Goal: Task Accomplishment & Management: Manage account settings

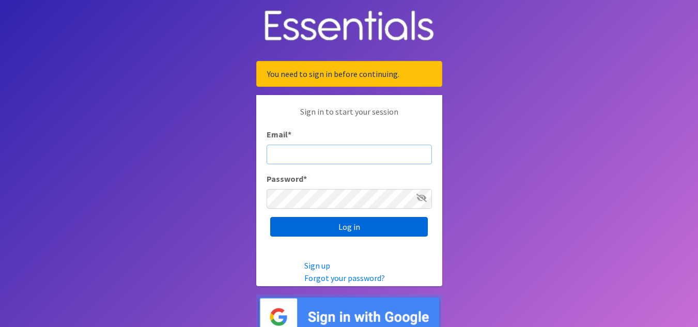
type input "scott@jakesnoh.org"
click at [342, 227] on input "Log in" at bounding box center [349, 227] width 158 height 20
type input "scott@jakesnoh.org"
click at [346, 222] on input "Log in" at bounding box center [349, 227] width 158 height 20
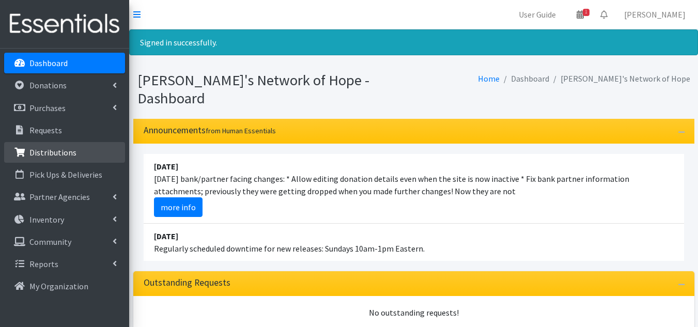
scroll to position [52, 0]
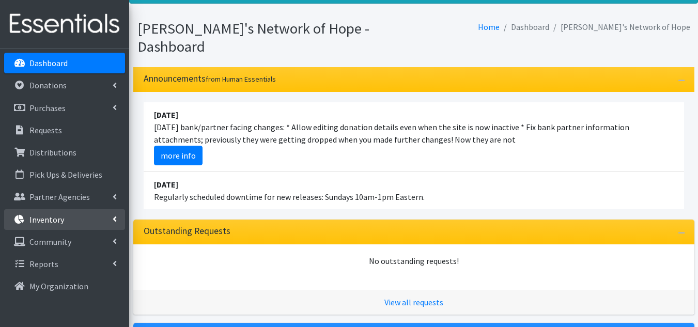
click at [72, 219] on link "Inventory" at bounding box center [64, 219] width 121 height 21
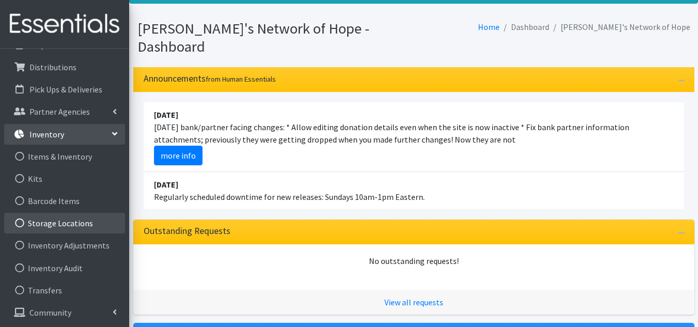
scroll to position [103, 0]
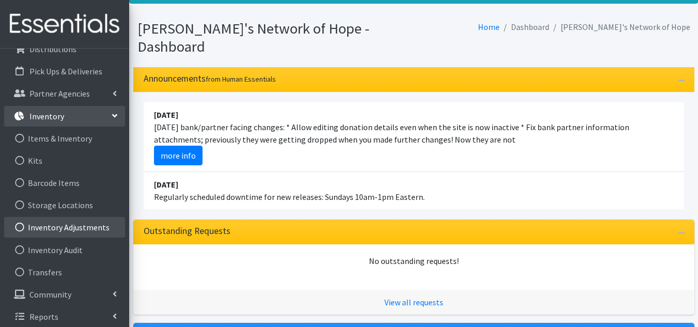
click at [59, 227] on link "Inventory Adjustments" at bounding box center [64, 227] width 121 height 21
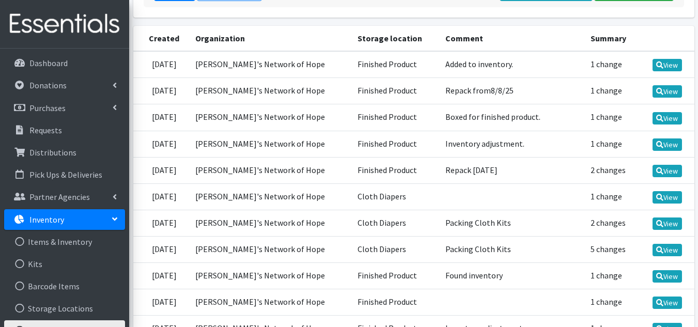
scroll to position [207, 0]
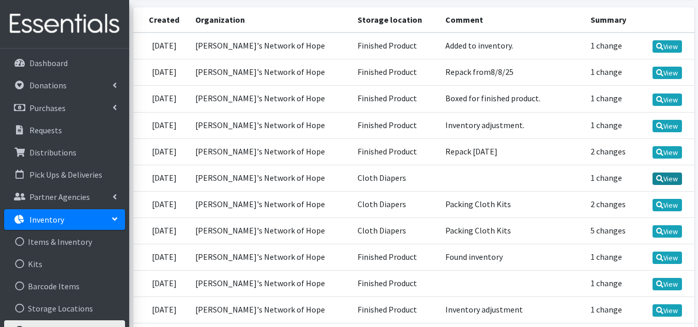
click at [679, 177] on link "View" at bounding box center [667, 179] width 29 height 12
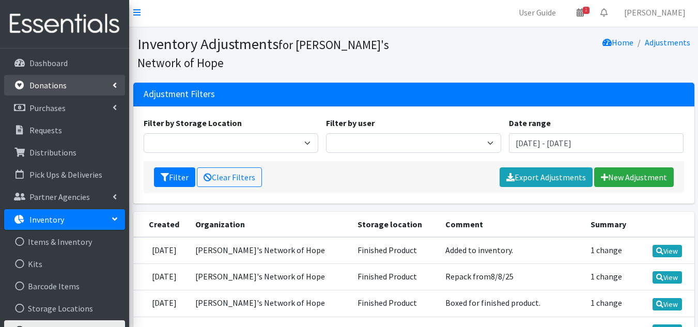
scroll to position [0, 0]
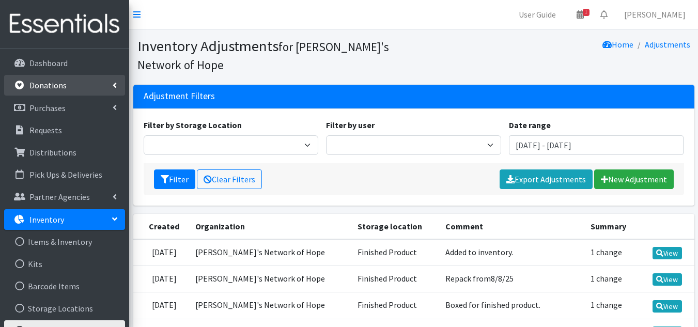
click at [84, 86] on link "Donations" at bounding box center [64, 85] width 121 height 21
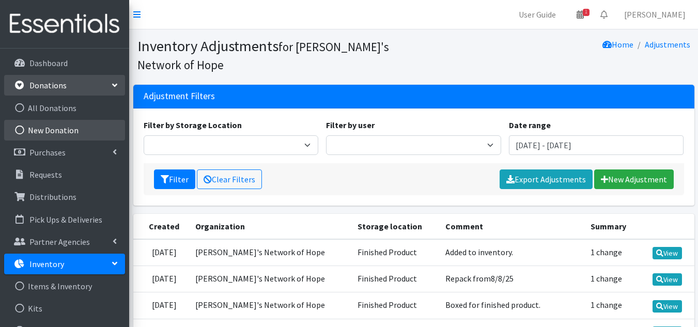
click at [73, 128] on link "New Donation" at bounding box center [64, 130] width 121 height 21
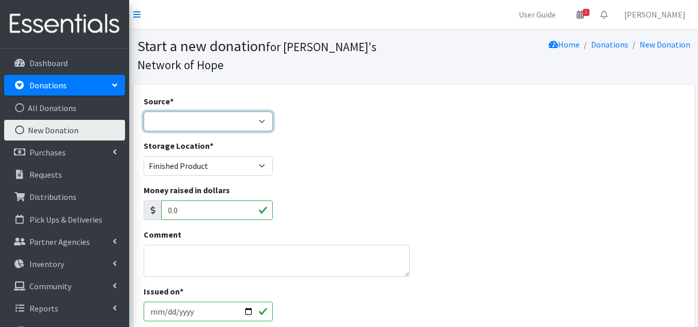
click at [259, 112] on select "Product Drive Manufacturer Donation Site Misc. Donation" at bounding box center [208, 122] width 129 height 20
select select "Misc. Donation"
click at [144, 112] on select "Product Drive Manufacturer Donation Site Misc. Donation" at bounding box center [208, 122] width 129 height 20
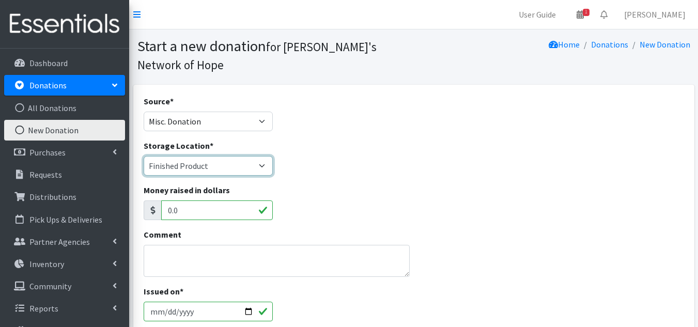
click at [251, 156] on select "Cloth Diapers Finished Product RAW Product" at bounding box center [208, 166] width 129 height 20
select select "476"
click at [144, 156] on select "Cloth Diapers Finished Product RAW Product" at bounding box center [208, 166] width 129 height 20
click at [350, 184] on div "Money raised in dollars 0.0" at bounding box center [414, 206] width 549 height 44
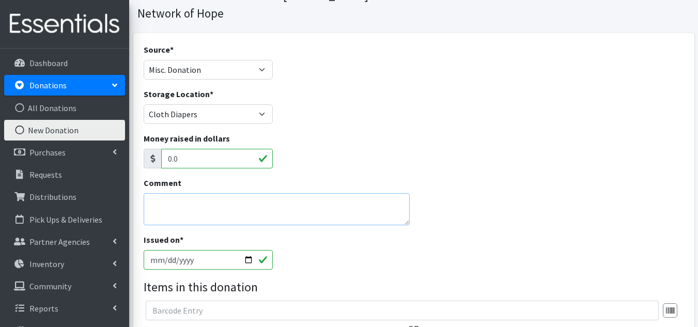
click at [255, 197] on textarea "Comment" at bounding box center [277, 209] width 267 height 32
type textarea "Adding"
click at [65, 264] on link "Inventory" at bounding box center [64, 264] width 121 height 21
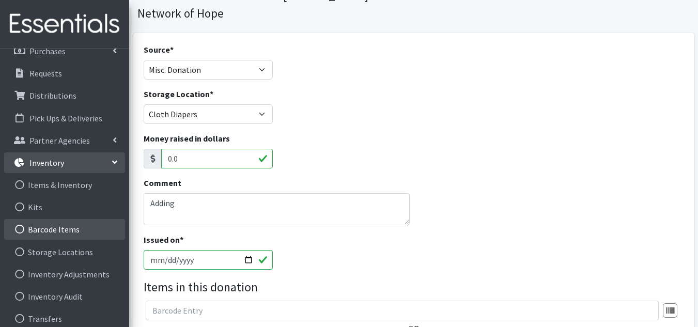
scroll to position [103, 0]
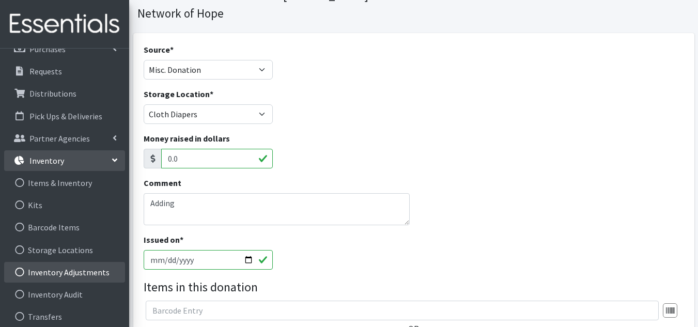
click at [61, 272] on link "Inventory Adjustments" at bounding box center [64, 272] width 121 height 21
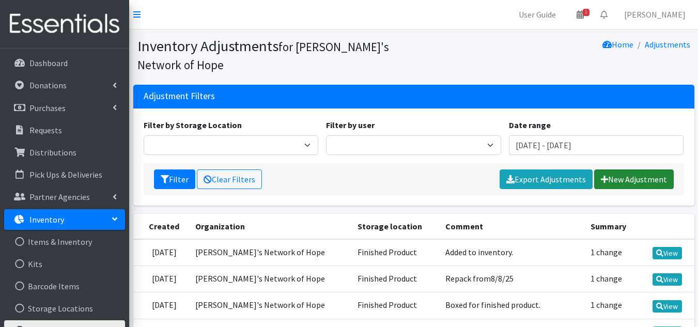
click at [652, 184] on link "New Adjustment" at bounding box center [635, 180] width 80 height 20
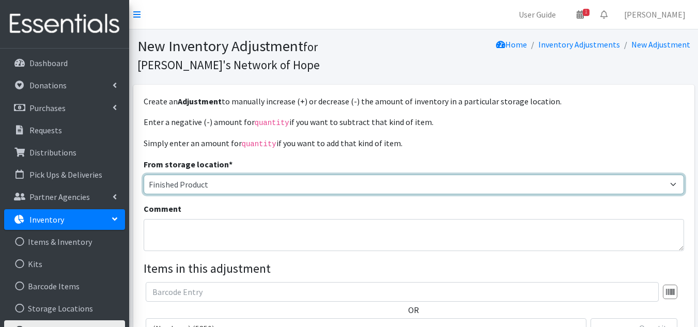
click at [227, 189] on select "Finished Product RAW Product Cloth Diapers" at bounding box center [414, 185] width 541 height 20
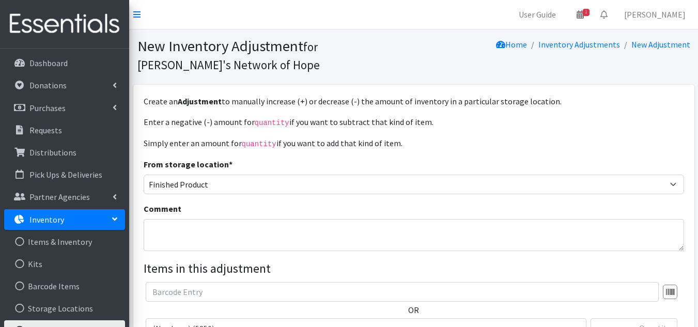
click at [249, 125] on p "Enter a negative (-) amount for quantity if you want to subtract that kind of i…" at bounding box center [414, 122] width 541 height 13
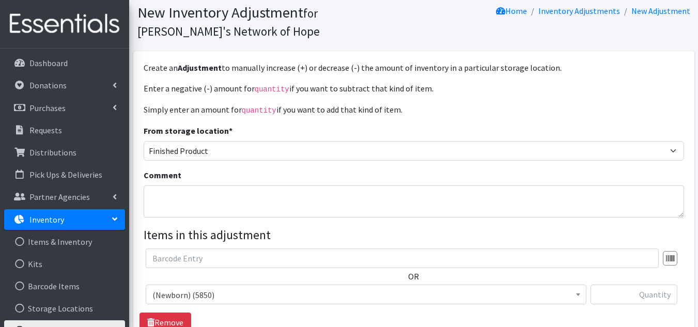
scroll to position [52, 0]
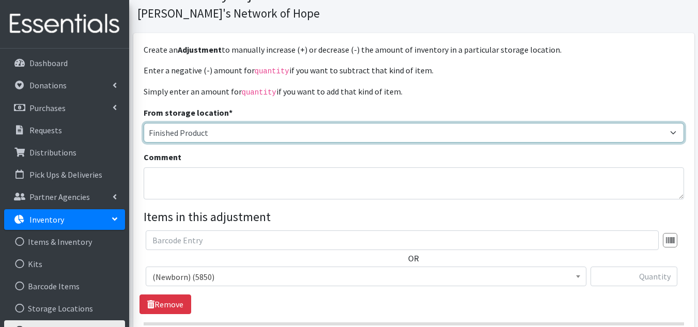
click at [226, 138] on select "Finished Product RAW Product Cloth Diapers" at bounding box center [414, 133] width 541 height 20
select select "476"
click at [144, 123] on select "Finished Product RAW Product Cloth Diapers" at bounding box center [414, 133] width 541 height 20
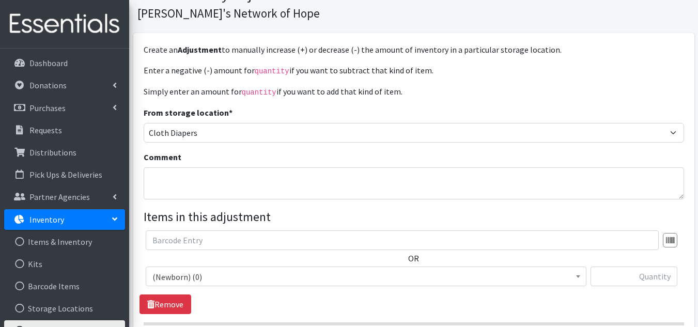
click at [236, 78] on div "Enter a negative (-) amount for quantity if you want to subtract that kind of i…" at bounding box center [414, 209] width 541 height 290
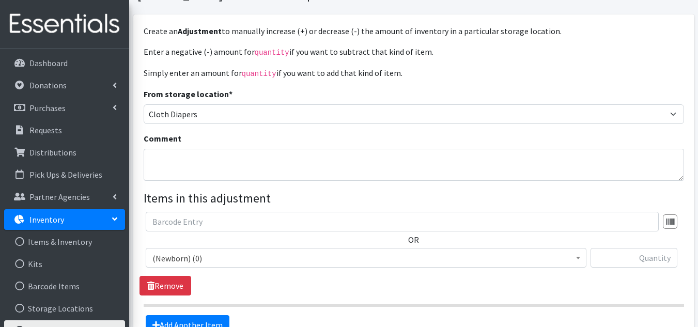
scroll to position [103, 0]
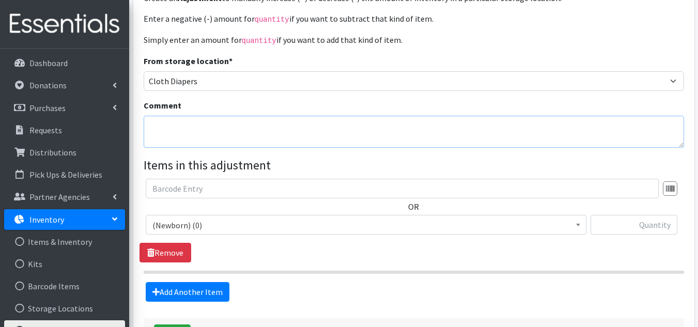
click at [229, 123] on textarea "Comment" at bounding box center [414, 132] width 541 height 32
click at [164, 122] on textarea "Couting Cloth Diapers" at bounding box center [414, 132] width 541 height 32
click at [301, 132] on textarea "Counting Cloth Diapers" at bounding box center [414, 132] width 541 height 32
type textarea "C"
type textarea "F"
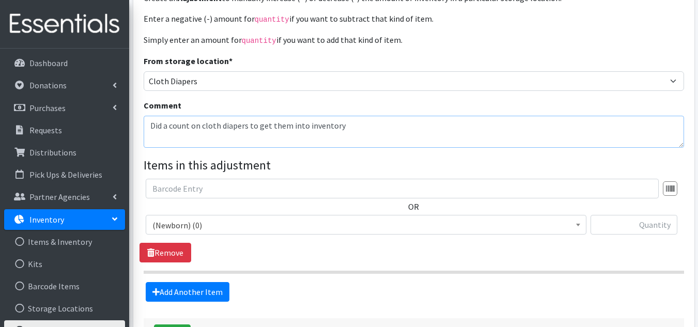
scroll to position [155, 0]
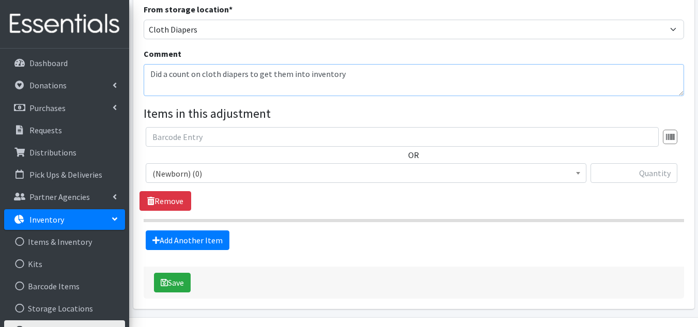
type textarea "Did a count on cloth diapers to get them into inventory"
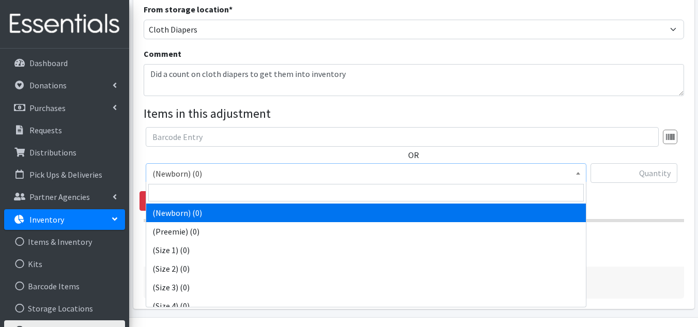
click at [277, 168] on span "(Newborn) (0)" at bounding box center [367, 173] width 428 height 14
click at [264, 174] on span "(Newborn) (0)" at bounding box center [367, 173] width 428 height 14
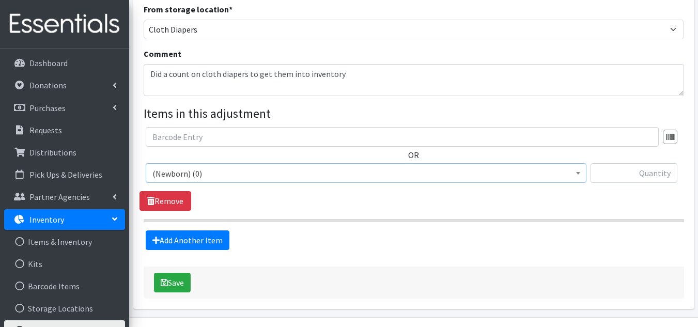
click at [391, 176] on span "(Newborn) (0)" at bounding box center [367, 173] width 428 height 14
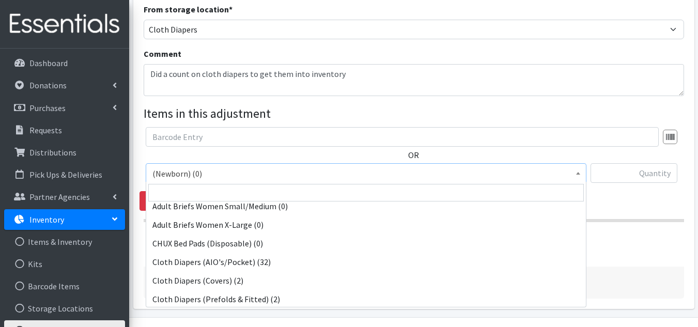
scroll to position [310, 0]
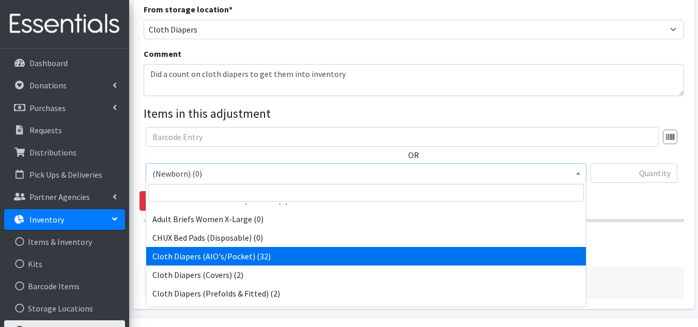
select select "14475"
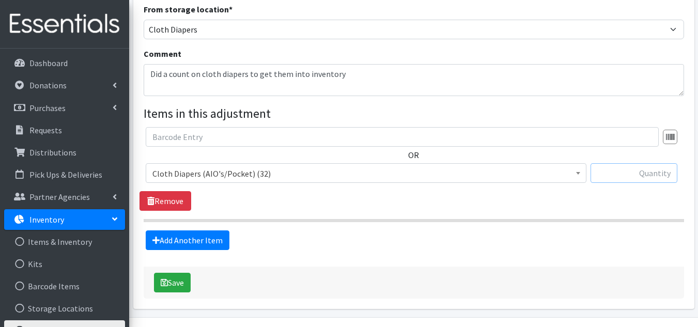
click at [640, 176] on input "text" at bounding box center [634, 173] width 87 height 20
type input "750"
click at [217, 239] on link "Add Another Item" at bounding box center [188, 241] width 84 height 20
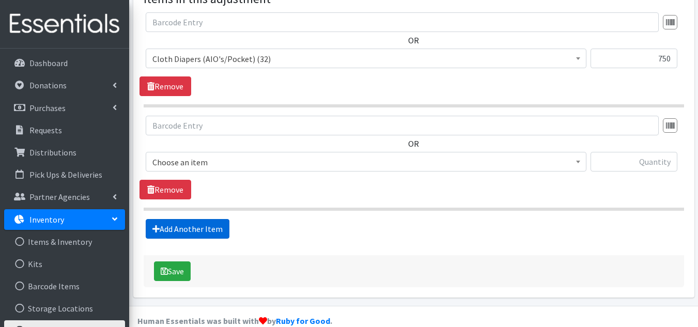
scroll to position [286, 0]
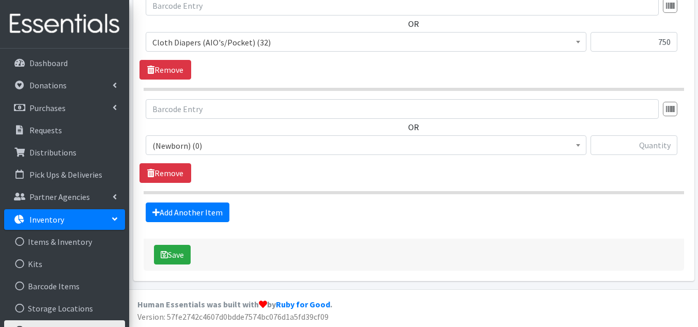
click at [217, 147] on span "(Newborn) (0)" at bounding box center [367, 146] width 428 height 14
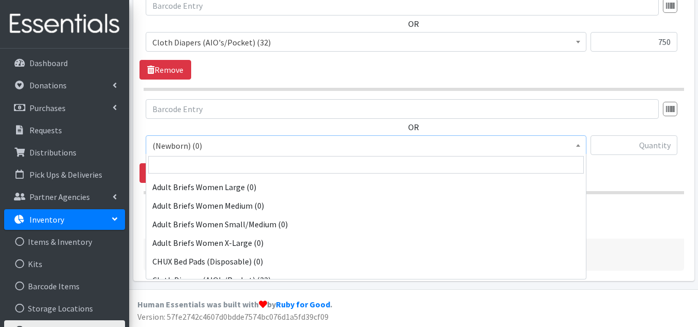
scroll to position [310, 0]
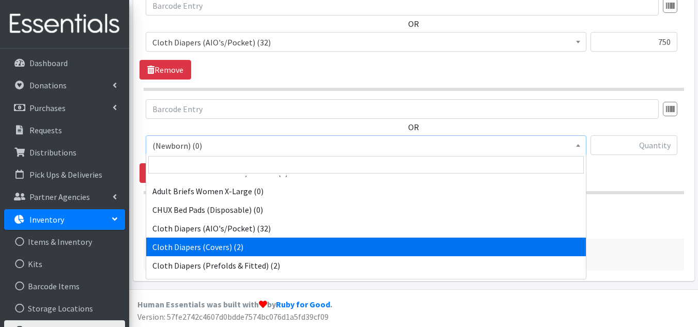
select select "14501"
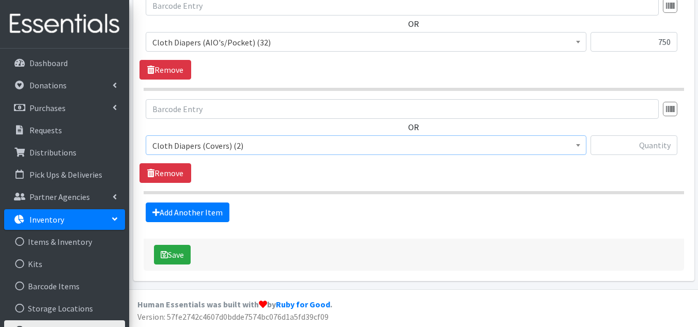
click at [448, 149] on span "Cloth Diapers (Covers) (2)" at bounding box center [367, 146] width 428 height 14
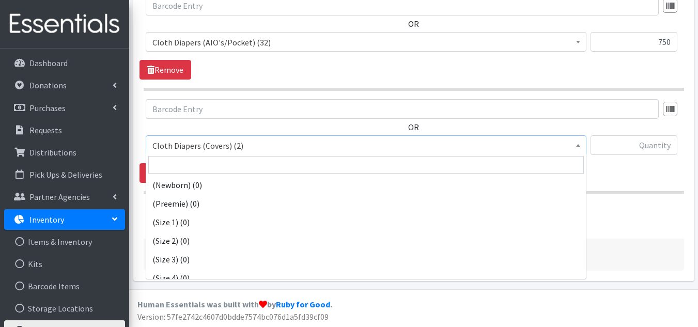
scroll to position [354, 0]
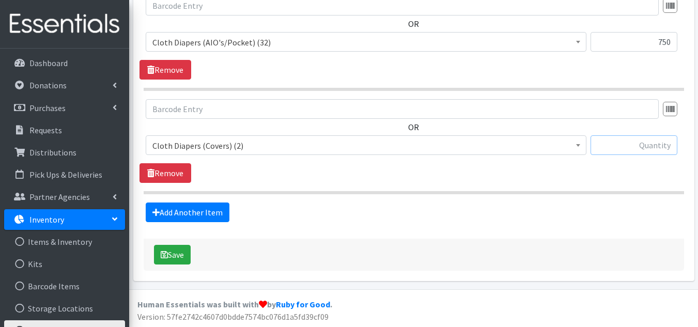
click at [637, 145] on input "text" at bounding box center [634, 145] width 87 height 20
click at [638, 147] on input "text" at bounding box center [634, 145] width 87 height 20
type input "1500"
click at [166, 261] on button "Save" at bounding box center [172, 255] width 37 height 20
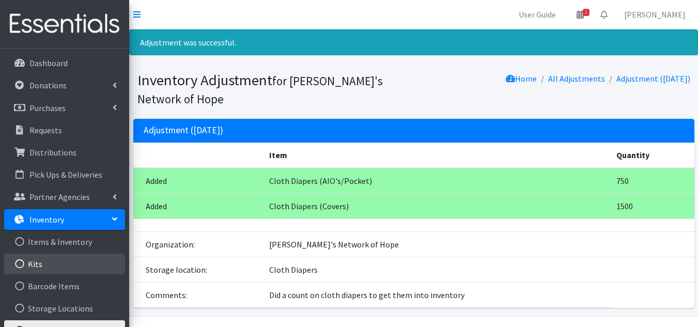
click at [60, 263] on link "Kits" at bounding box center [64, 264] width 121 height 21
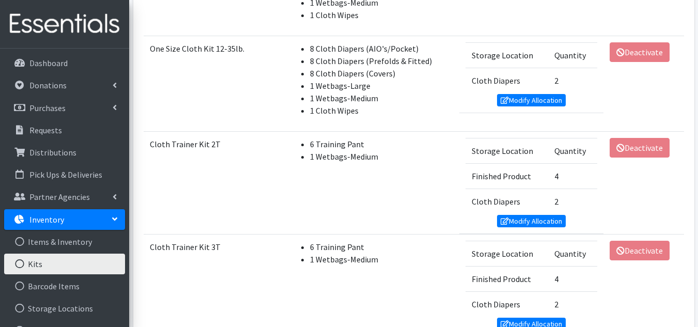
scroll to position [310, 0]
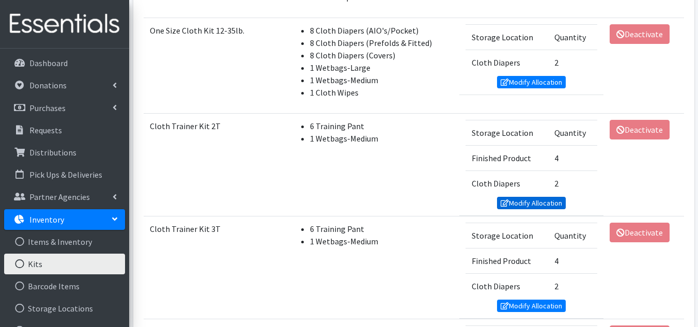
click at [530, 201] on link "Modify Allocation" at bounding box center [531, 203] width 69 height 12
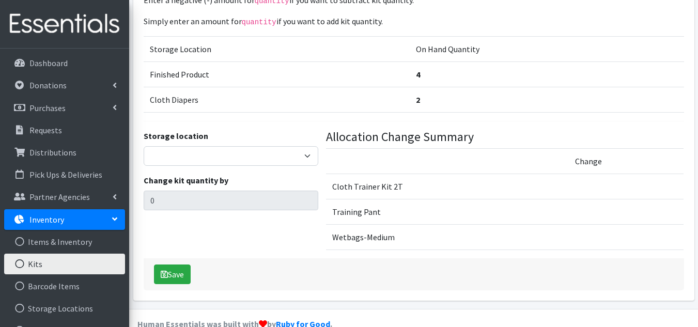
scroll to position [146, 0]
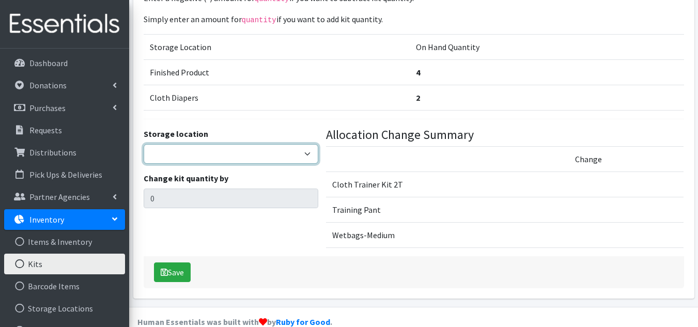
click at [231, 144] on select "Finished Product RAW Product Cloth Diapers" at bounding box center [231, 154] width 175 height 20
select select "447"
click at [144, 144] on select "Finished Product RAW Product Cloth Diapers" at bounding box center [231, 154] width 175 height 20
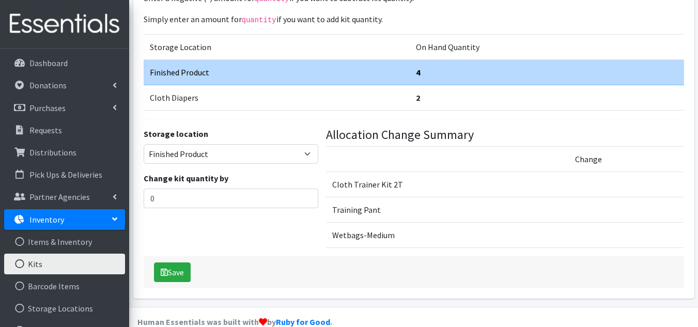
click at [242, 212] on div "Storage location Finished Product RAW Product Cloth Diapers Change kit quantity…" at bounding box center [231, 192] width 183 height 129
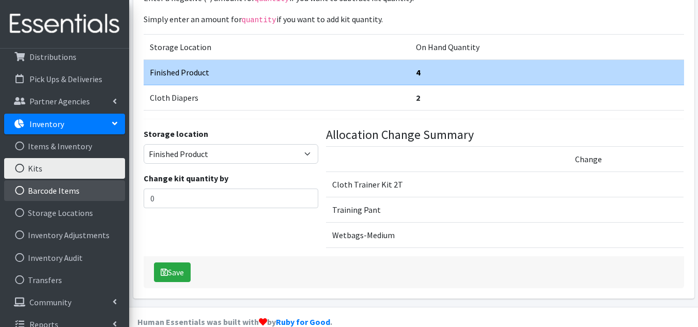
scroll to position [103, 0]
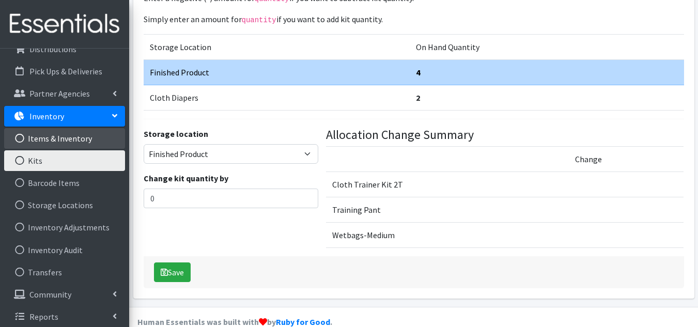
click at [82, 140] on link "Items & Inventory" at bounding box center [64, 138] width 121 height 21
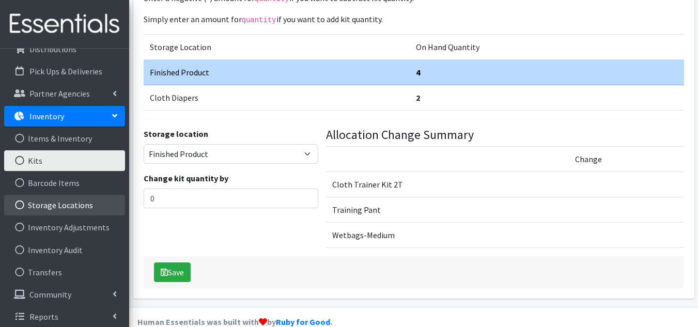
click at [77, 207] on link "Storage Locations" at bounding box center [64, 205] width 121 height 21
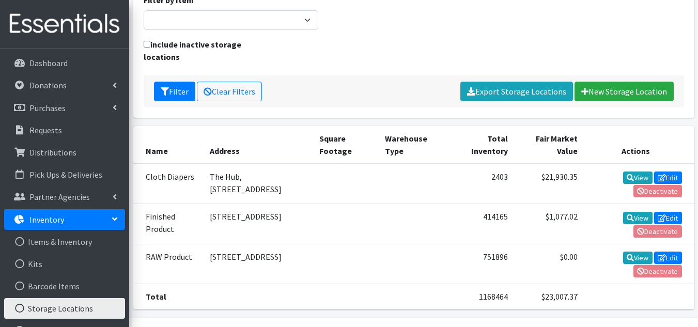
scroll to position [136, 0]
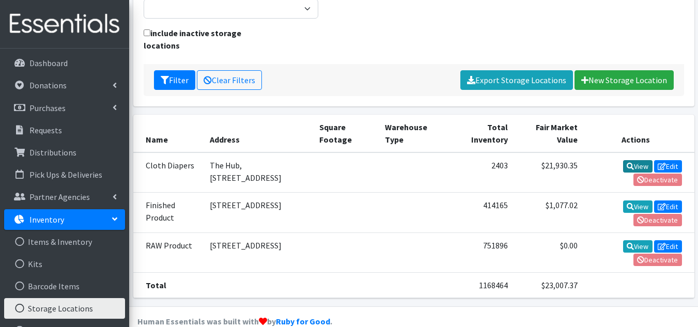
click at [627, 163] on icon at bounding box center [630, 166] width 7 height 7
